Goal: Transaction & Acquisition: Book appointment/travel/reservation

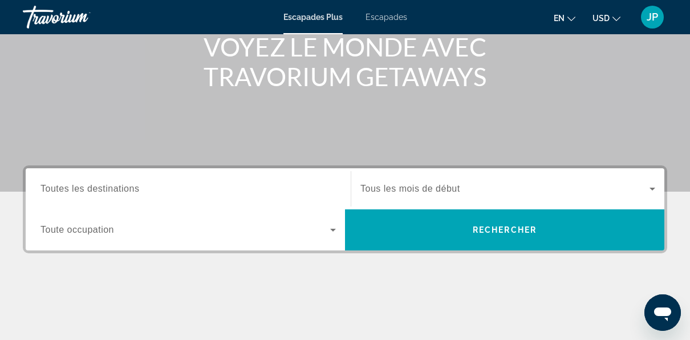
scroll to position [317, 0]
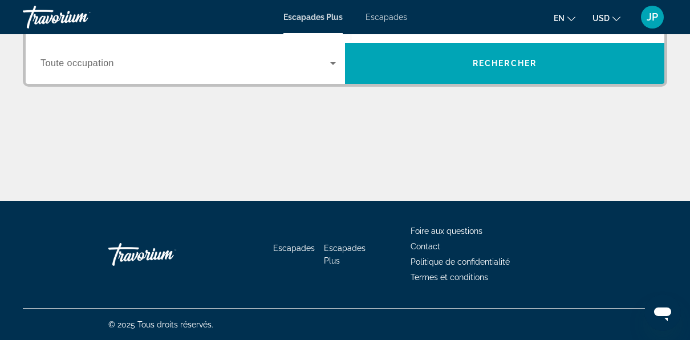
click at [560, 22] on span "en" at bounding box center [559, 18] width 11 height 9
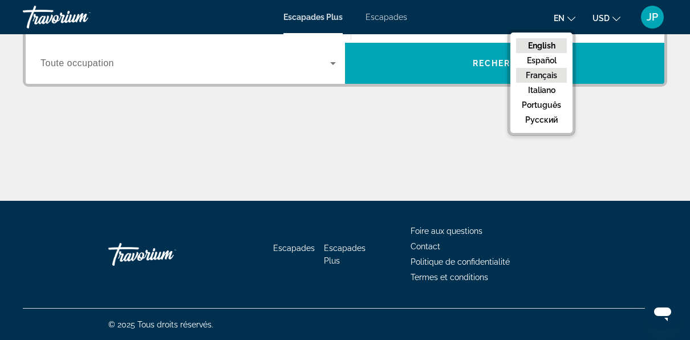
click at [548, 76] on button "Français" at bounding box center [541, 75] width 51 height 15
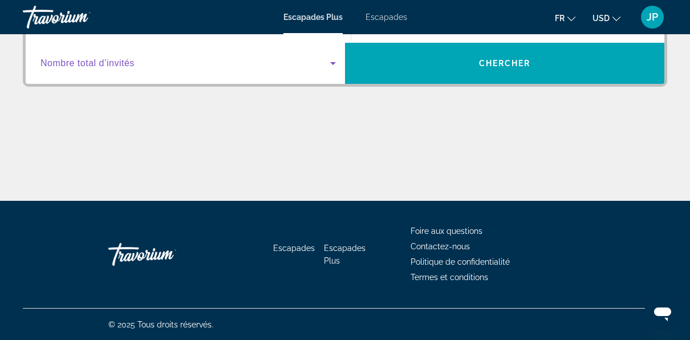
click at [269, 67] on span "Widget de recherche" at bounding box center [185, 63] width 290 height 14
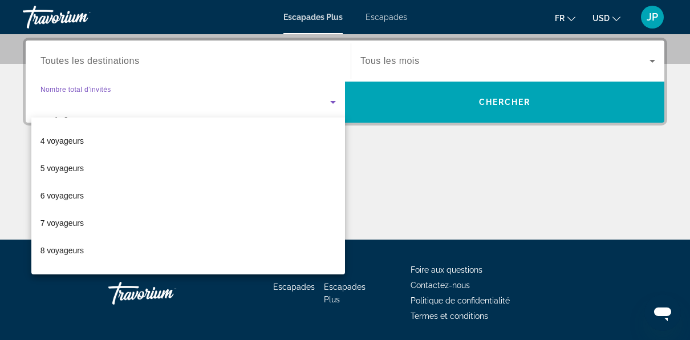
scroll to position [0, 0]
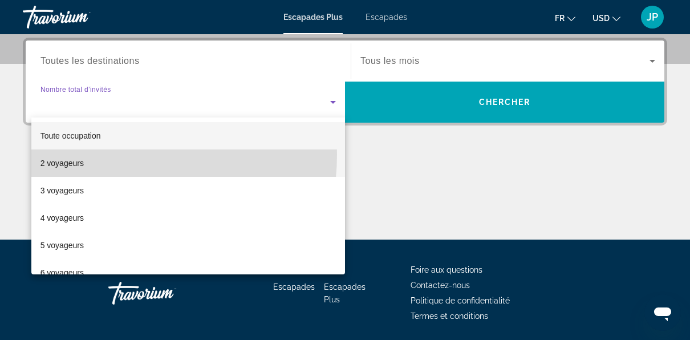
click at [80, 154] on mat-option "2 voyageurs" at bounding box center [188, 162] width 314 height 27
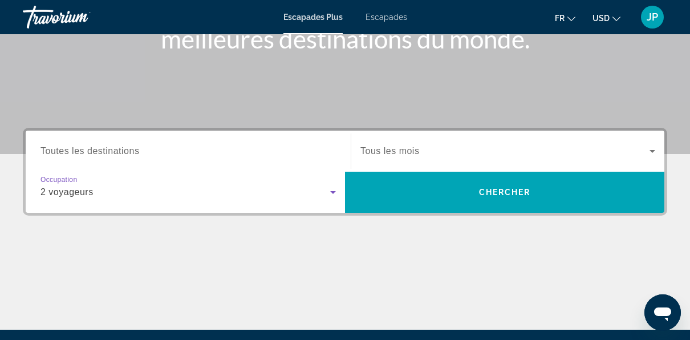
scroll to position [187, 0]
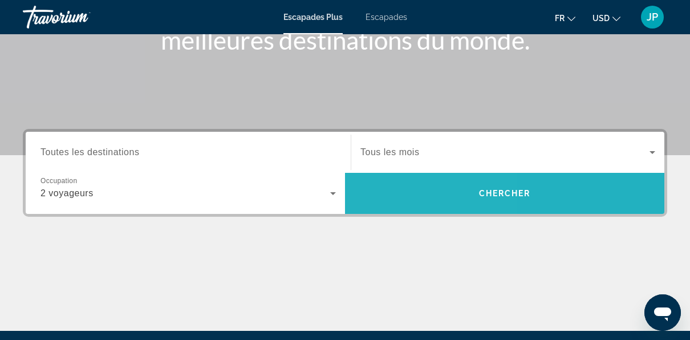
click at [375, 173] on span "Widget de recherche" at bounding box center [504, 193] width 319 height 41
